Goal: Book appointment/travel/reservation

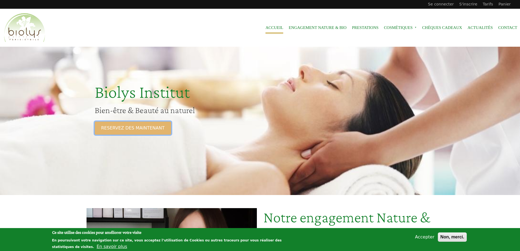
click at [122, 131] on link "RESERVEZ DES MAINTENANT" at bounding box center [133, 127] width 76 height 13
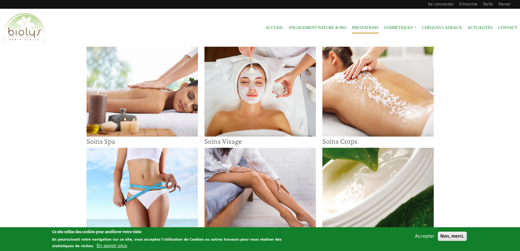
click at [253, 94] on img at bounding box center [259, 92] width 111 height 90
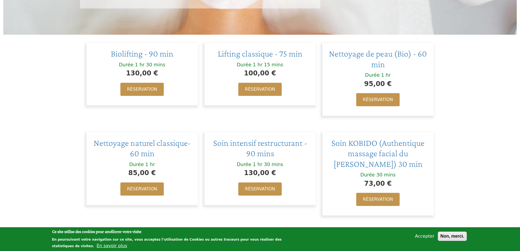
scroll to position [164, 0]
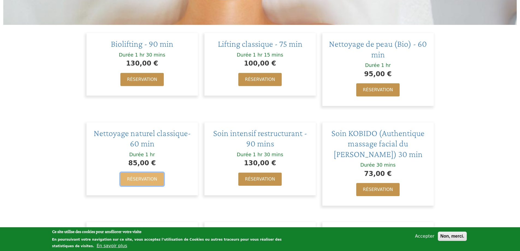
click at [152, 176] on link "Réservation" at bounding box center [141, 178] width 43 height 13
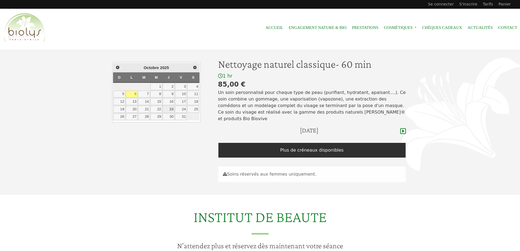
click at [171, 109] on link "23" at bounding box center [169, 109] width 12 height 7
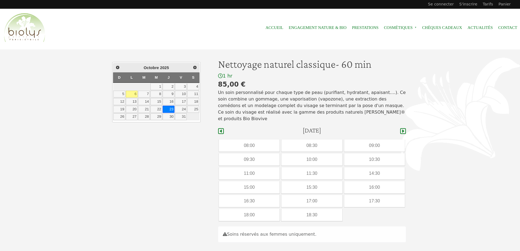
scroll to position [126, 0]
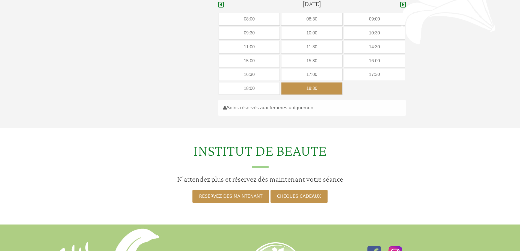
click at [305, 88] on div "18:30" at bounding box center [311, 88] width 61 height 12
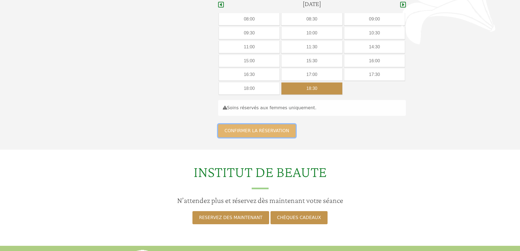
click at [265, 130] on button "Confirmer la réservation" at bounding box center [257, 130] width 78 height 13
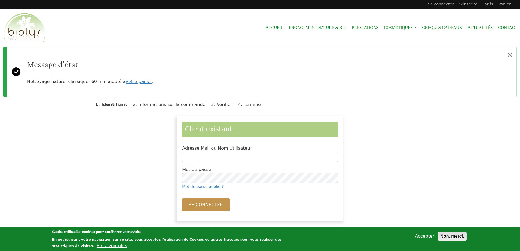
click at [455, 235] on button "Non, merci." at bounding box center [452, 235] width 29 height 9
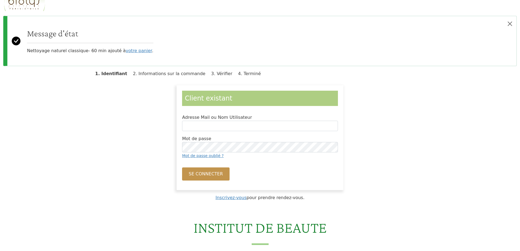
scroll to position [27, 0]
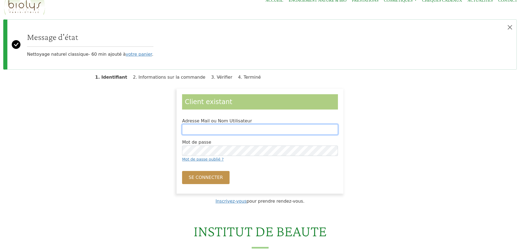
click at [220, 128] on input "Adresse Mail ou Nom Utilisateur" at bounding box center [260, 129] width 156 height 10
type input "**********"
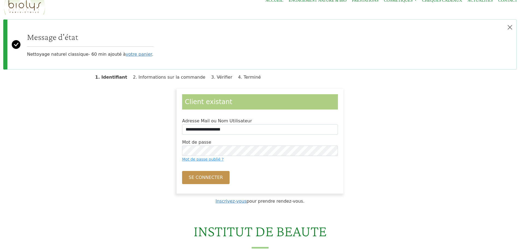
click at [209, 159] on link "Mot de passe oublié ?" at bounding box center [202, 159] width 41 height 4
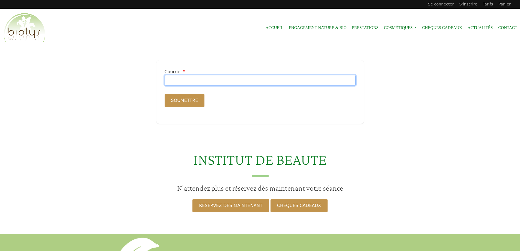
click at [204, 83] on input "Courriel" at bounding box center [259, 80] width 191 height 10
type input "**********"
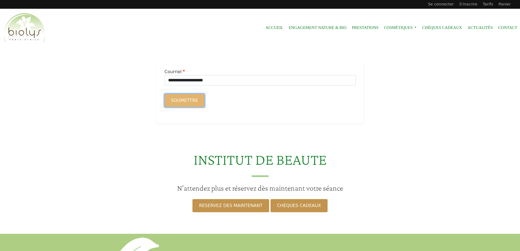
click at [193, 99] on button "Soumettre" at bounding box center [184, 100] width 40 height 13
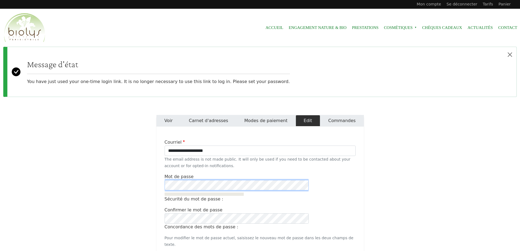
click at [134, 179] on main "**********" at bounding box center [260, 212] width 520 height 222
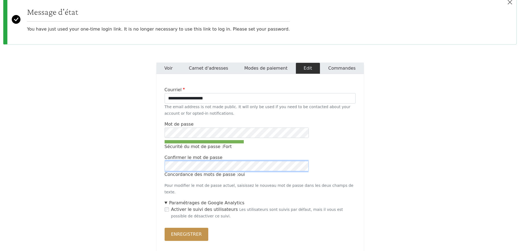
scroll to position [55, 0]
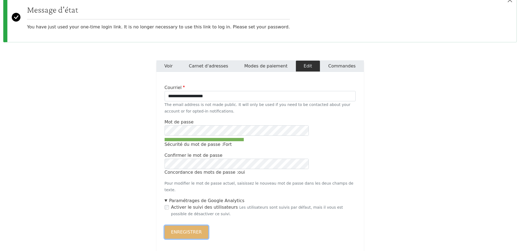
click at [187, 226] on button "Enregistrer" at bounding box center [186, 231] width 44 height 13
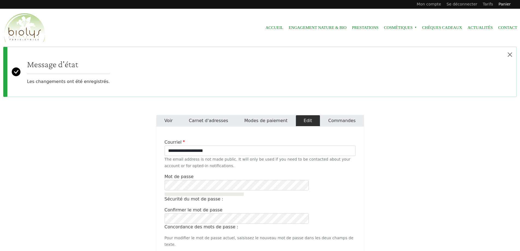
click at [507, 4] on link "Panier" at bounding box center [504, 4] width 18 height 9
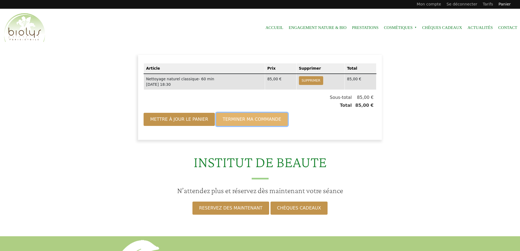
click at [231, 122] on button "Terminer ma commande" at bounding box center [251, 119] width 71 height 13
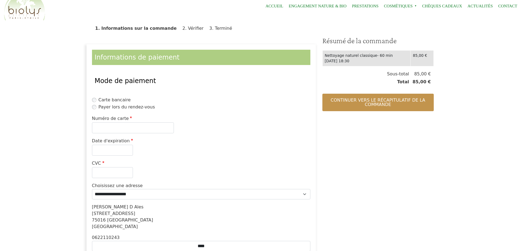
scroll to position [55, 0]
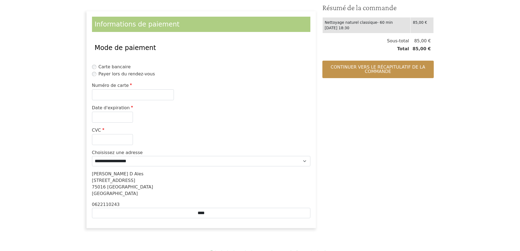
click at [136, 73] on label "Payer lors du rendez-vous" at bounding box center [126, 74] width 56 height 7
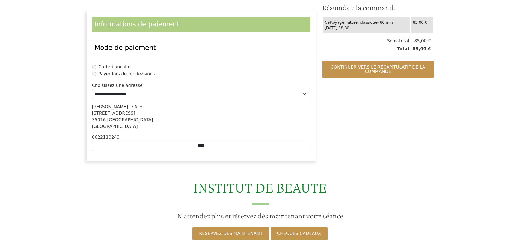
scroll to position [82, 0]
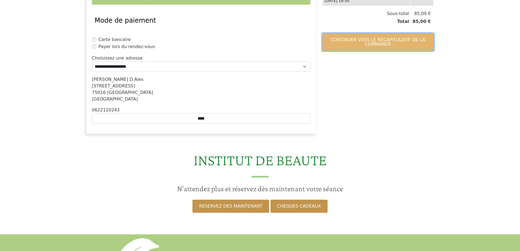
drag, startPoint x: 386, startPoint y: 40, endPoint x: 390, endPoint y: 40, distance: 4.7
click at [386, 40] on button "Continuer vers le récapitulatif de la commande" at bounding box center [377, 41] width 111 height 17
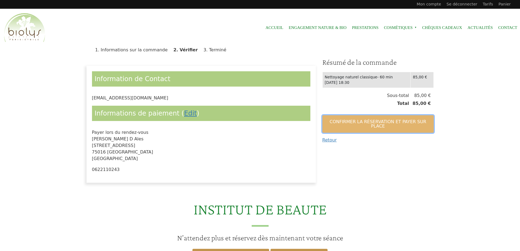
click at [393, 124] on button "Confirmer la réservation et payer sur place" at bounding box center [377, 123] width 111 height 17
